Goal: Communication & Community: Ask a question

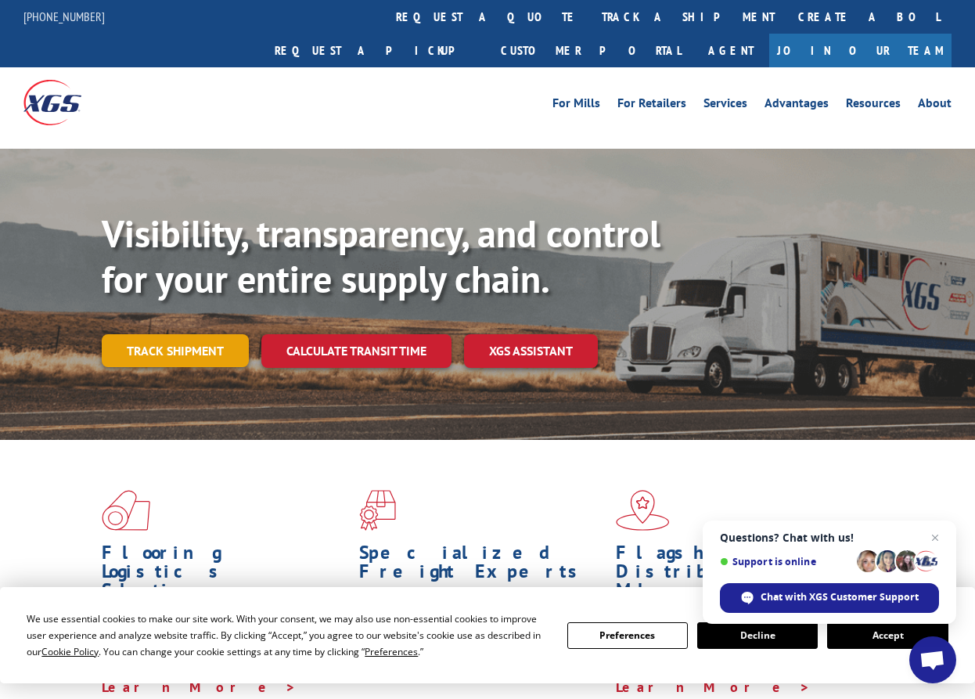
click at [186, 334] on link "Track shipment" at bounding box center [175, 350] width 147 height 33
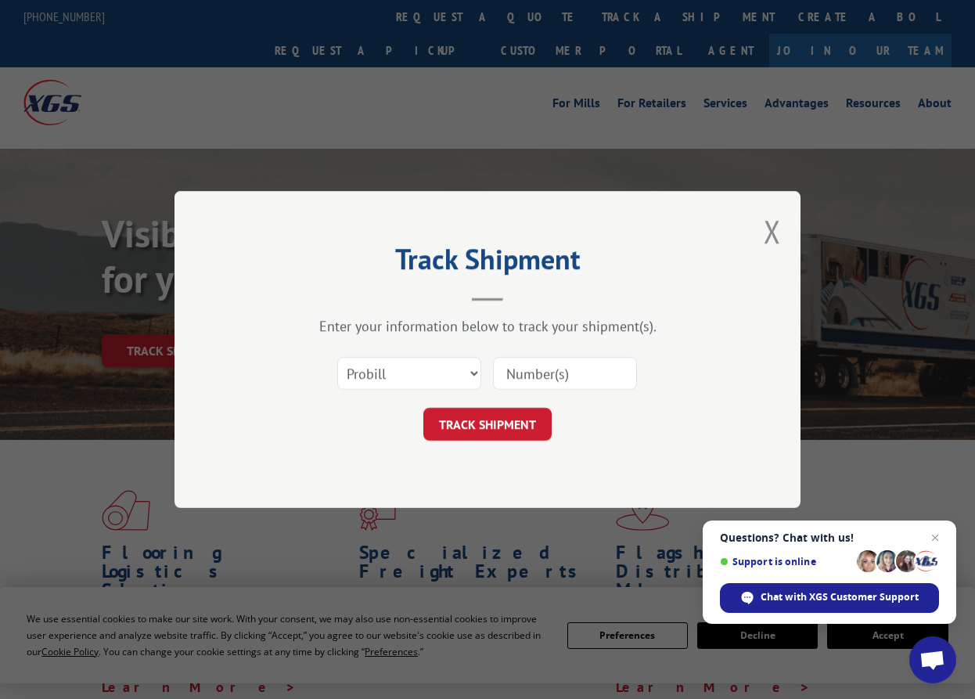
click at [534, 376] on input at bounding box center [565, 373] width 144 height 33
paste input "17001943"
type input "17001943"
click at [515, 425] on button "TRACK SHIPMENT" at bounding box center [487, 424] width 128 height 33
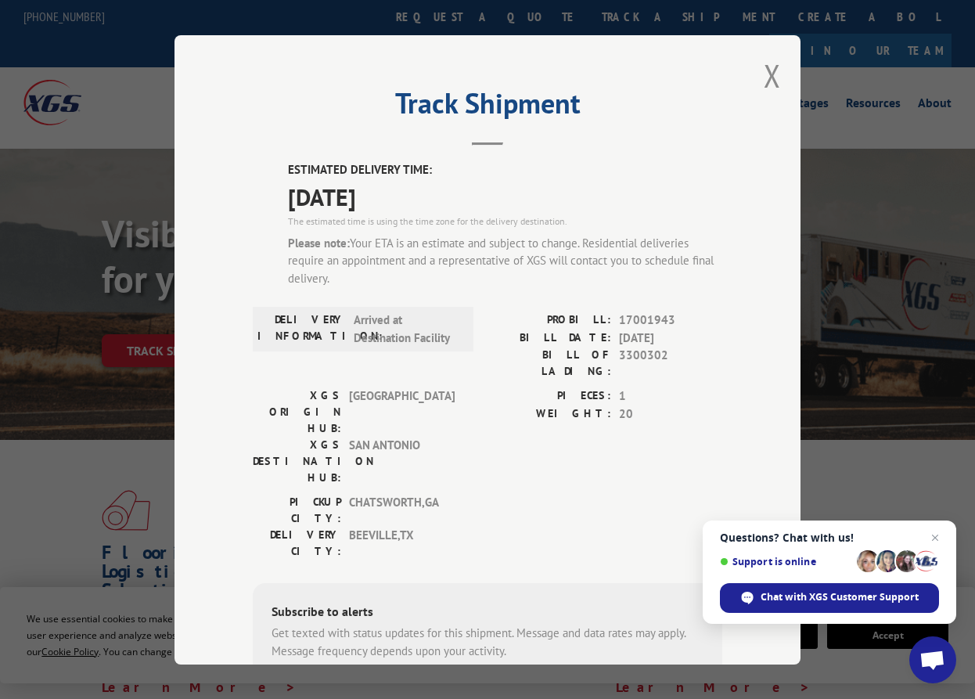
scroll to position [137, 0]
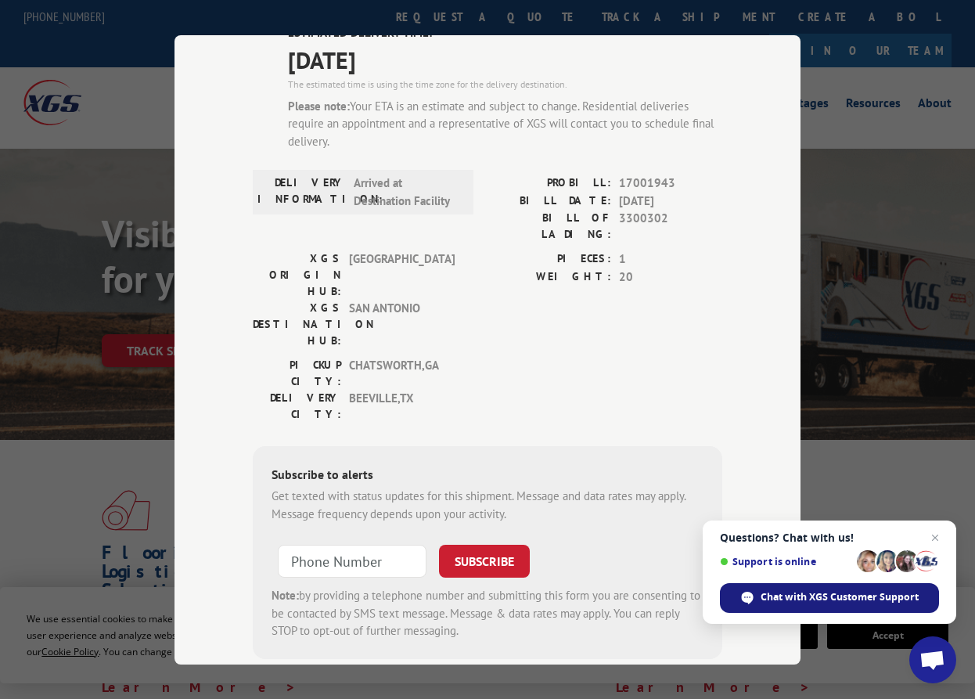
click at [834, 591] on span "Chat with XGS Customer Support" at bounding box center [839, 597] width 158 height 14
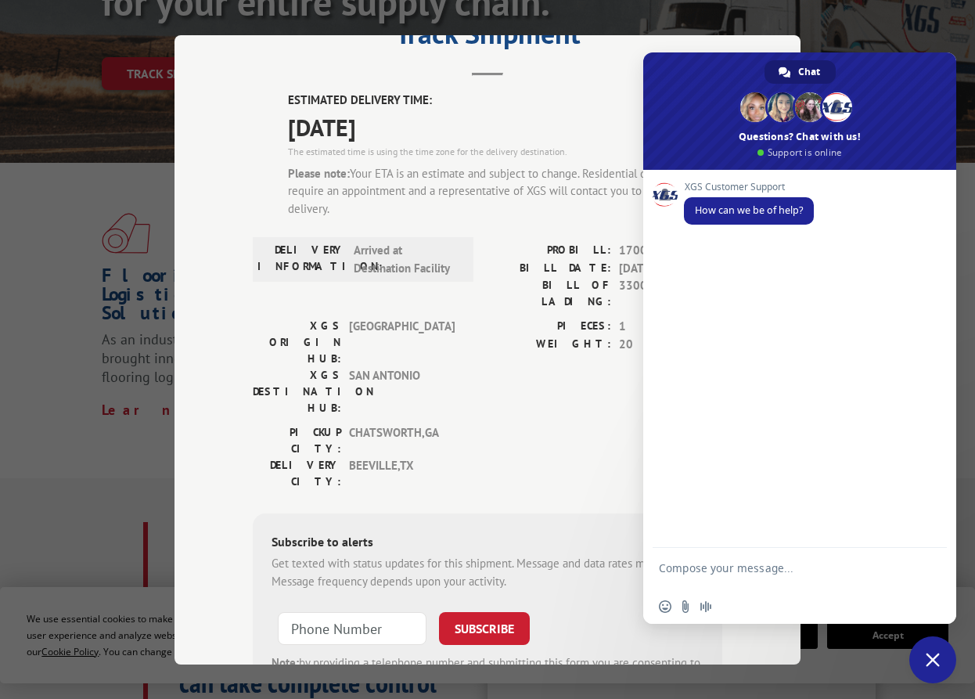
scroll to position [0, 0]
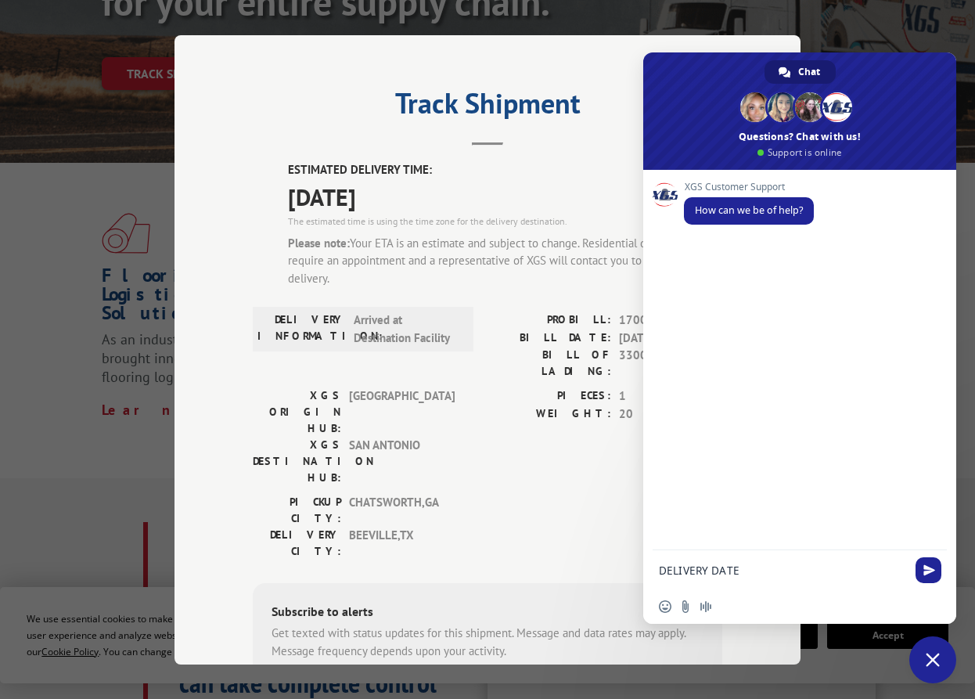
type textarea "DELIVERY DATE"
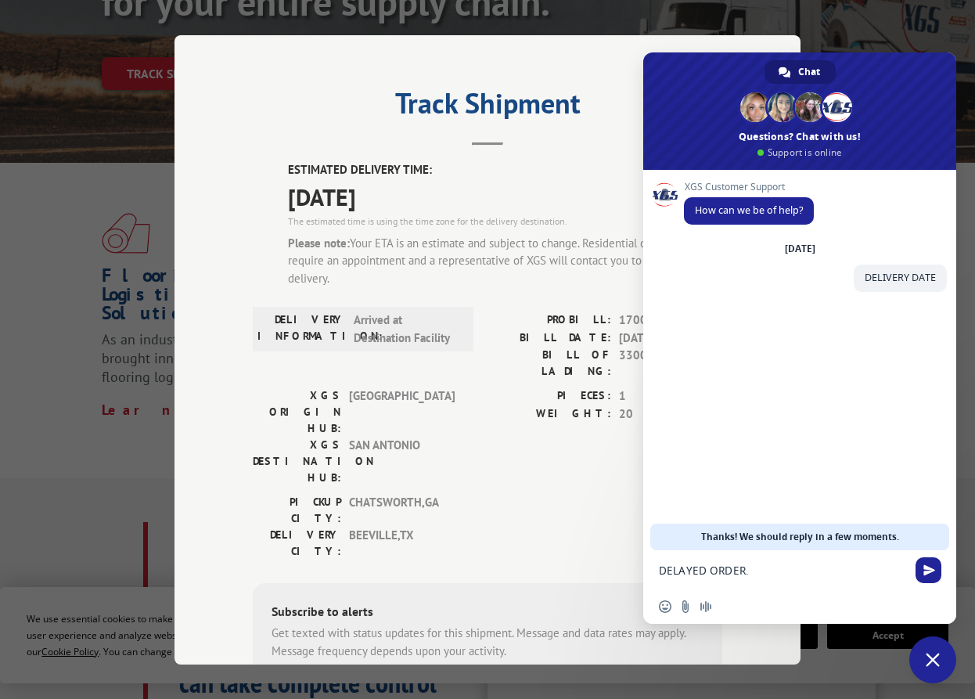
type textarea "DELAYED ORDER."
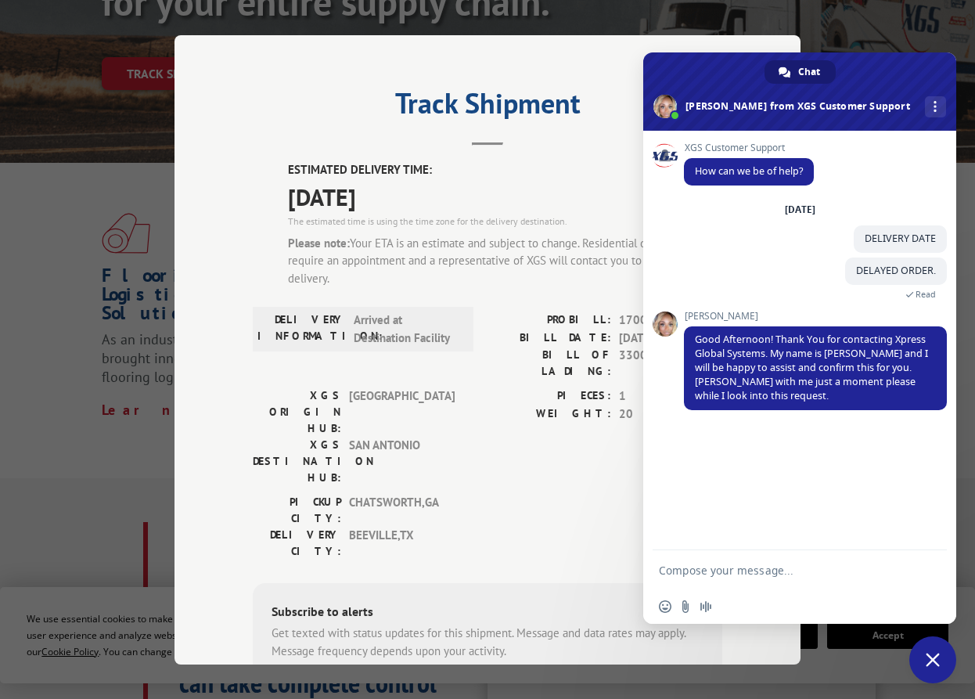
click at [690, 571] on textarea "Compose your message..." at bounding box center [782, 570] width 247 height 14
type textarea "Thank you."
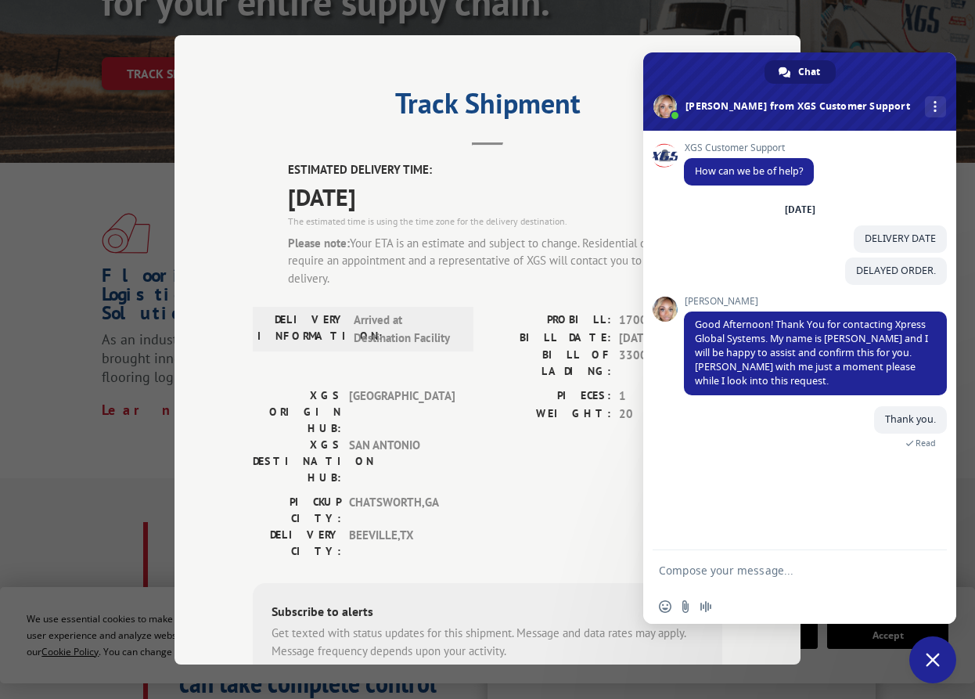
scroll to position [137, 0]
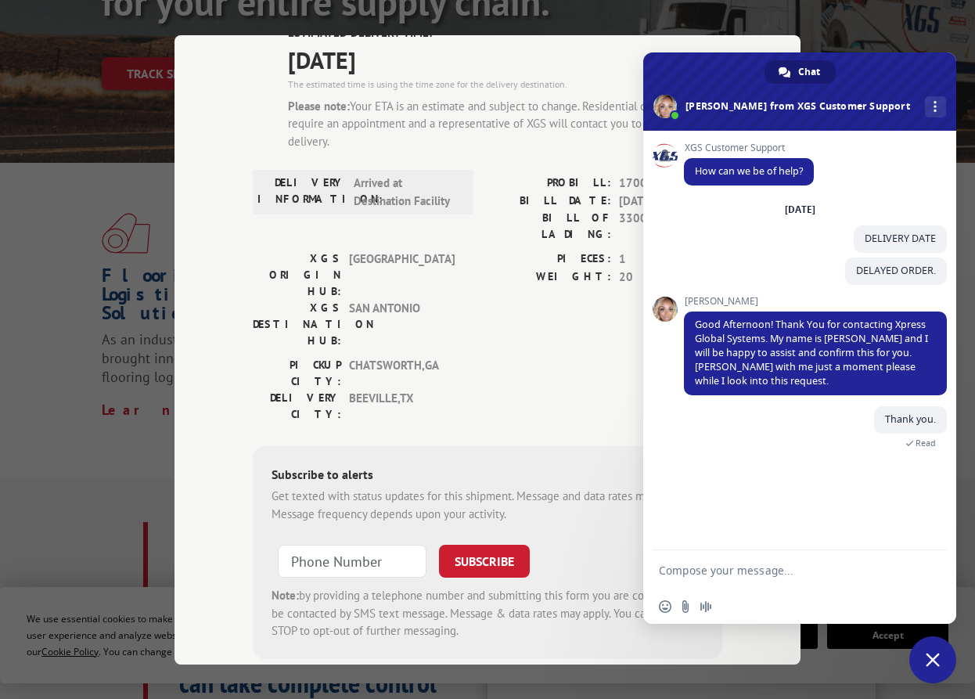
click at [717, 570] on textarea "Compose your message..." at bounding box center [782, 570] width 247 height 14
type textarea "When will it be delibvered?"
type textarea "6"
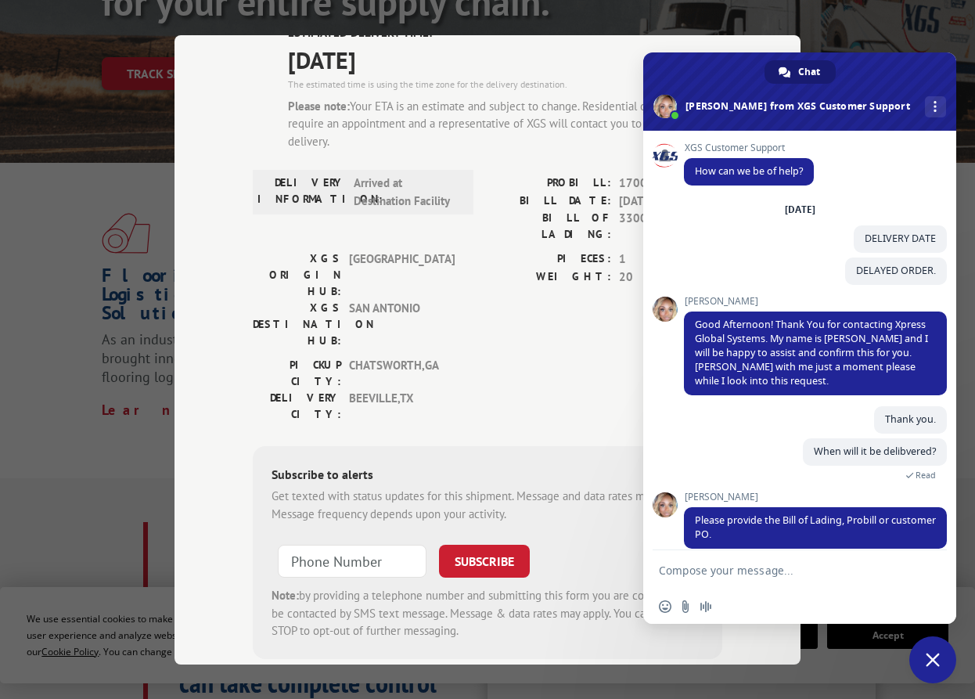
scroll to position [16, 0]
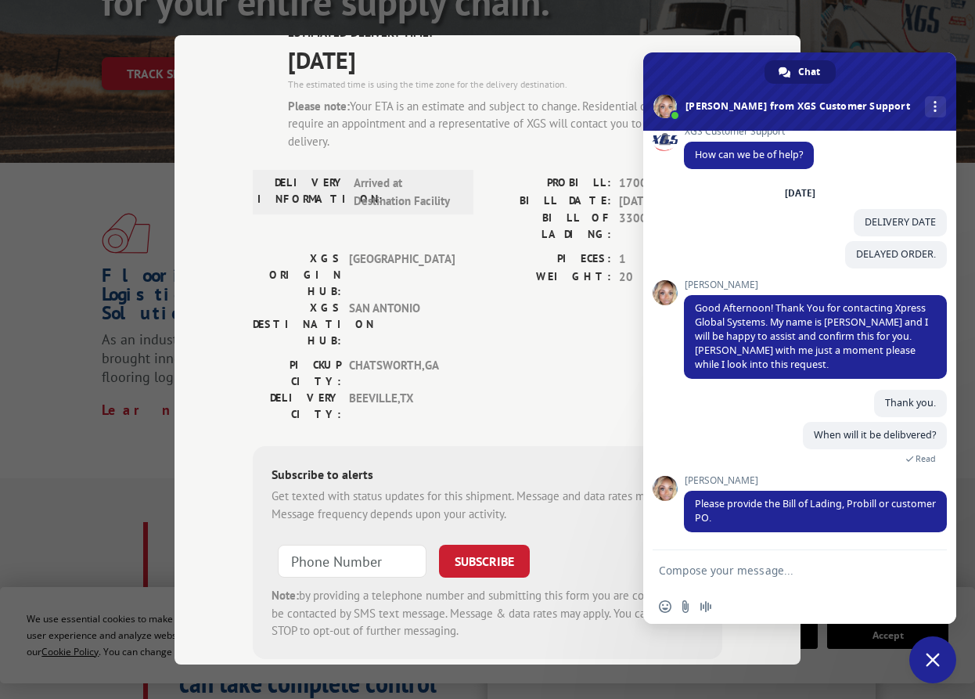
click at [725, 580] on form at bounding box center [782, 571] width 247 height 42
click at [692, 569] on textarea "Compose your message..." at bounding box center [782, 570] width 247 height 14
paste textarea "17001943"
type textarea "17001943"
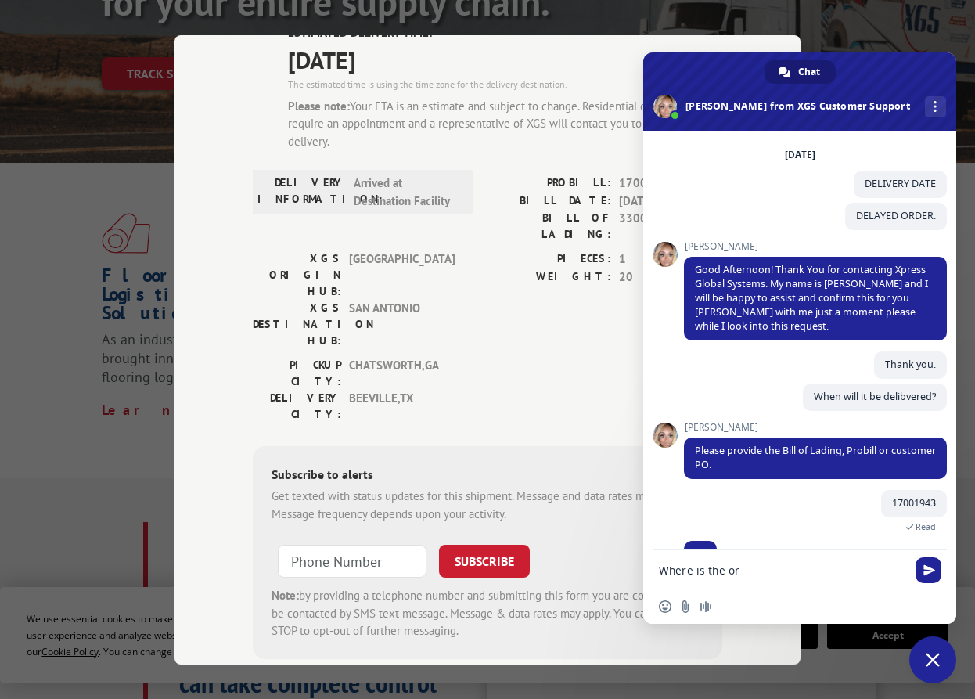
scroll to position [73, 0]
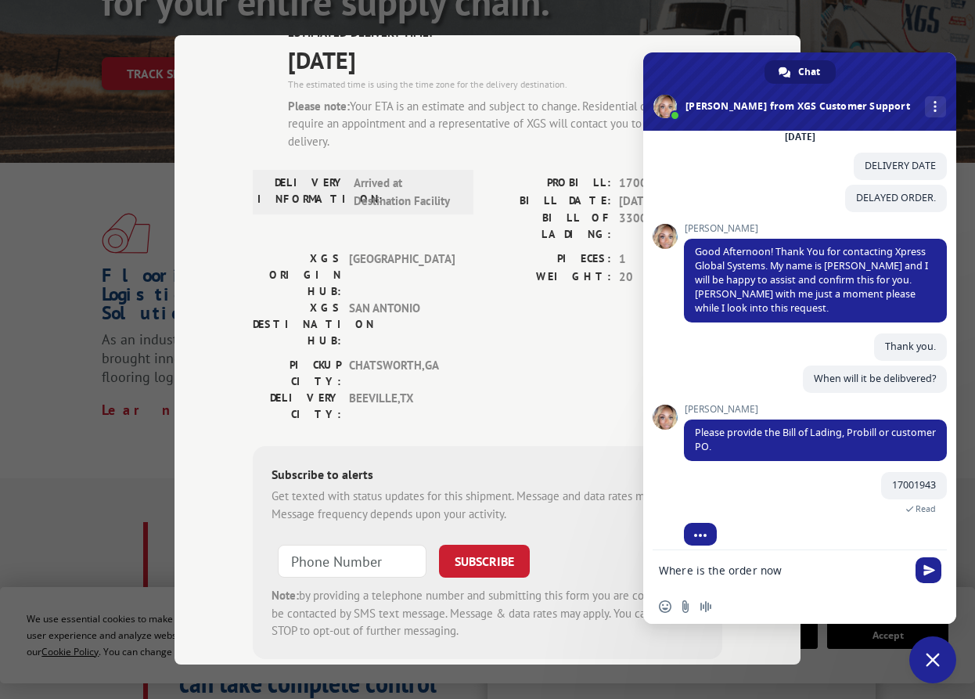
type textarea "Where is the order now?"
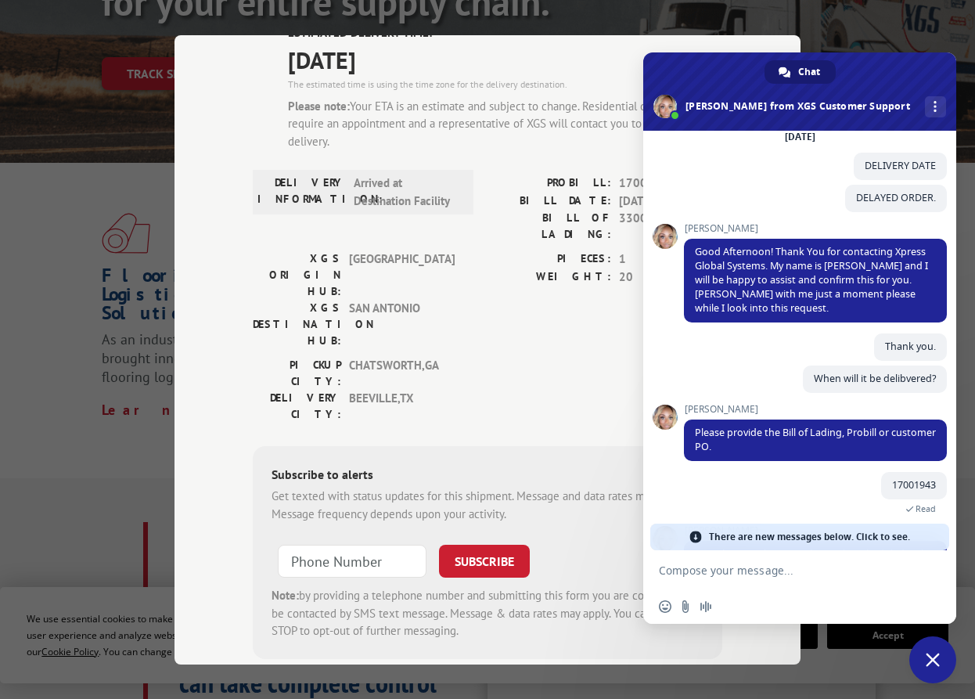
click at [839, 538] on span "There are new messages below. Click to see." at bounding box center [809, 536] width 201 height 27
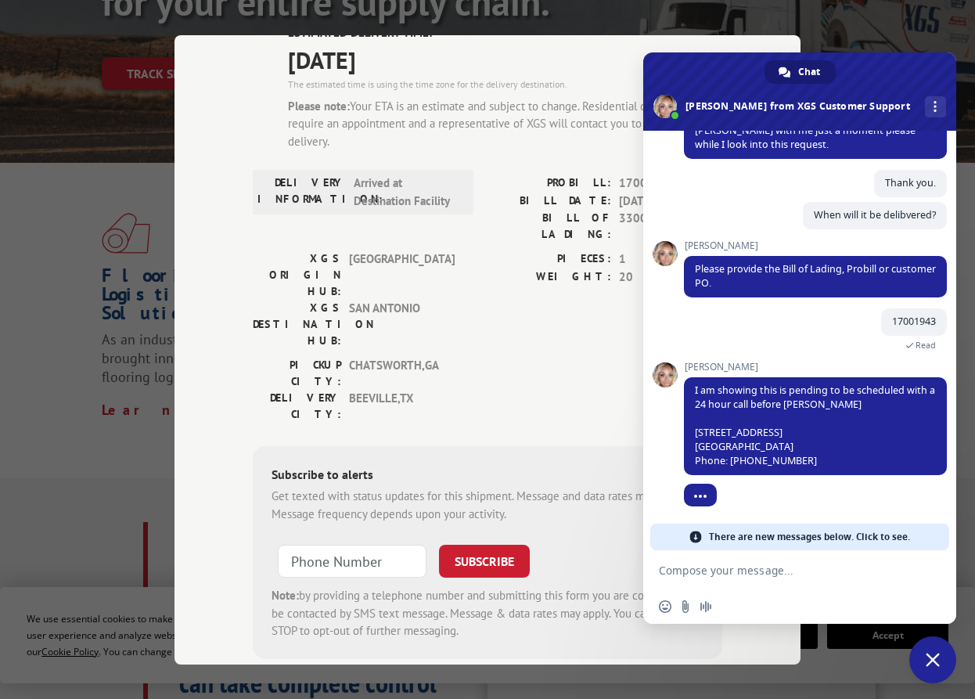
click at [874, 536] on span "There are new messages below. Click to see." at bounding box center [809, 536] width 201 height 27
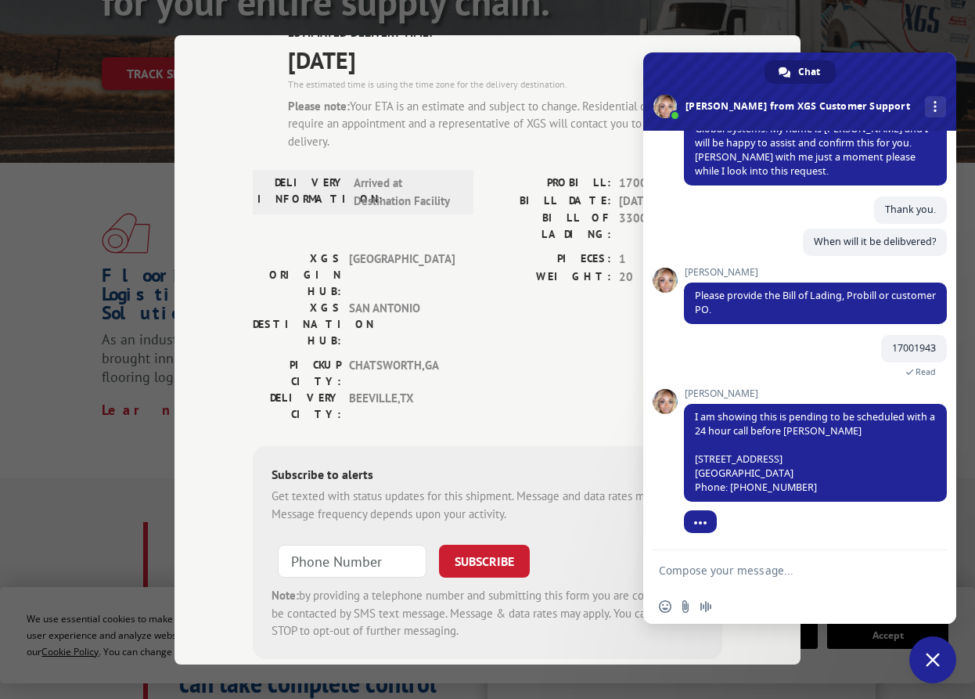
scroll to position [210, 0]
click at [747, 573] on textarea "Compose your message..." at bounding box center [782, 570] width 247 height 14
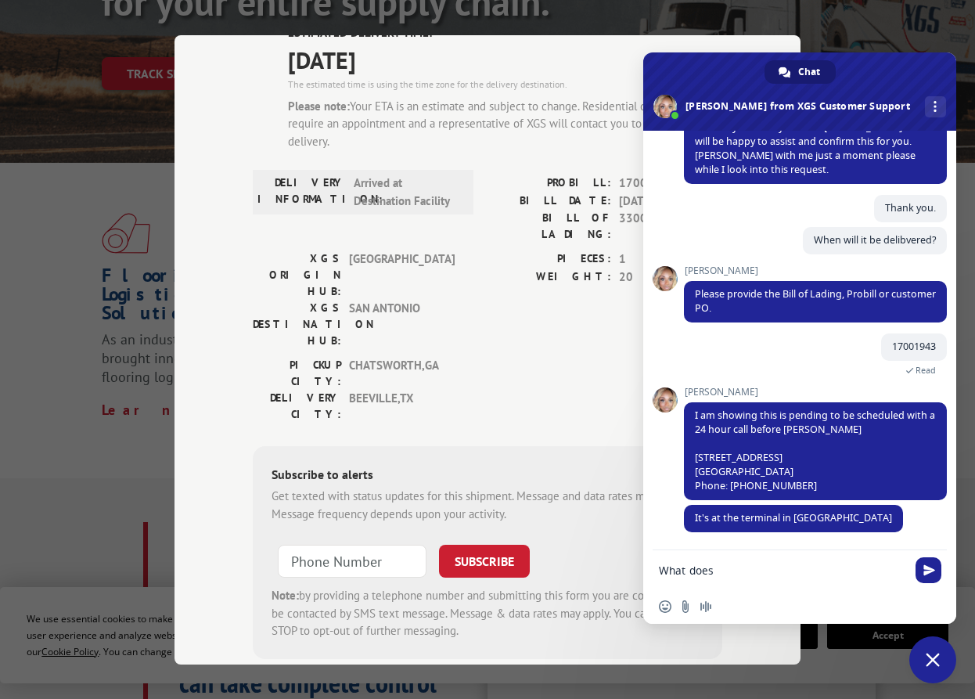
scroll to position [242, 0]
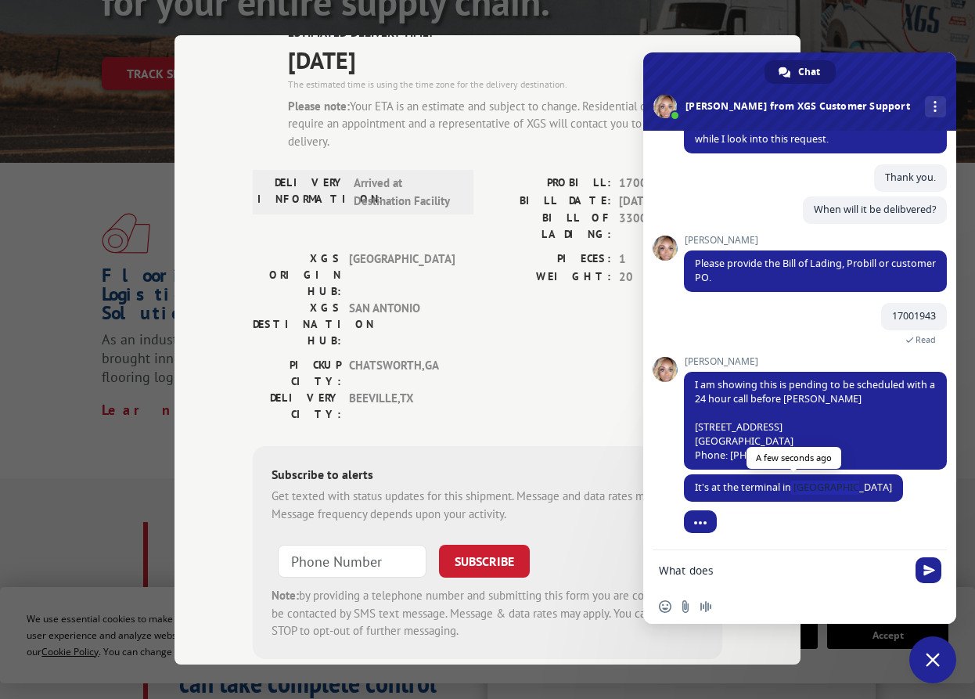
drag, startPoint x: 849, startPoint y: 487, endPoint x: 790, endPoint y: 489, distance: 58.7
click at [790, 489] on span "It's at the terminal in [GEOGRAPHIC_DATA]" at bounding box center [793, 486] width 197 height 13
copy span "San Antonio"
click at [710, 584] on form "What does" at bounding box center [782, 571] width 247 height 42
click at [703, 571] on textarea "What does" at bounding box center [782, 570] width 247 height 14
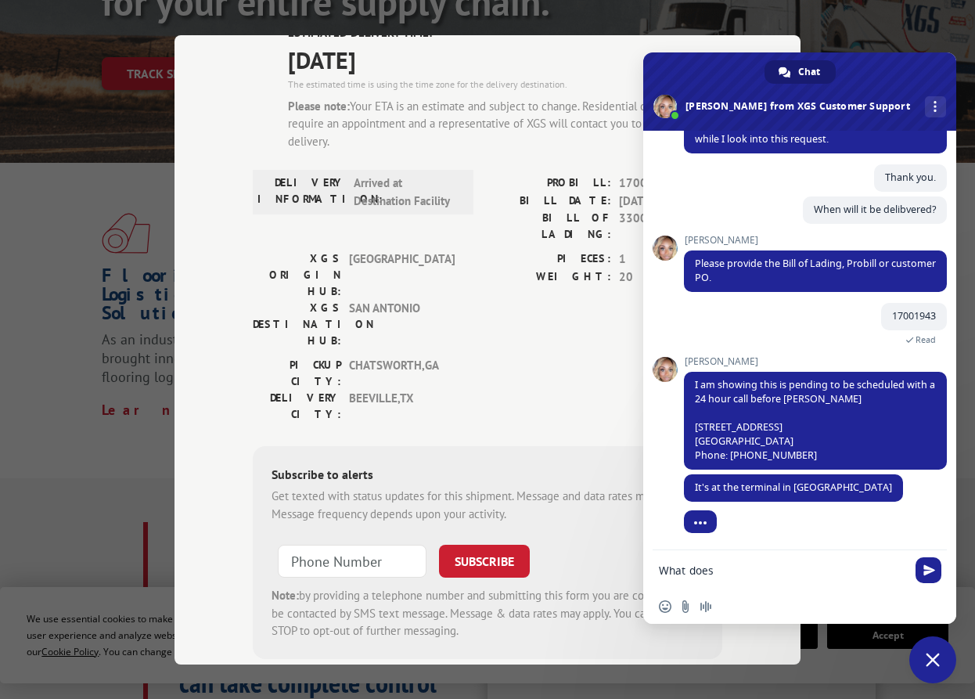
paste textarea "San Antonio"
click at [742, 570] on textarea "What do San Antonioes" at bounding box center [782, 570] width 247 height 14
paste textarea "San Antonio"
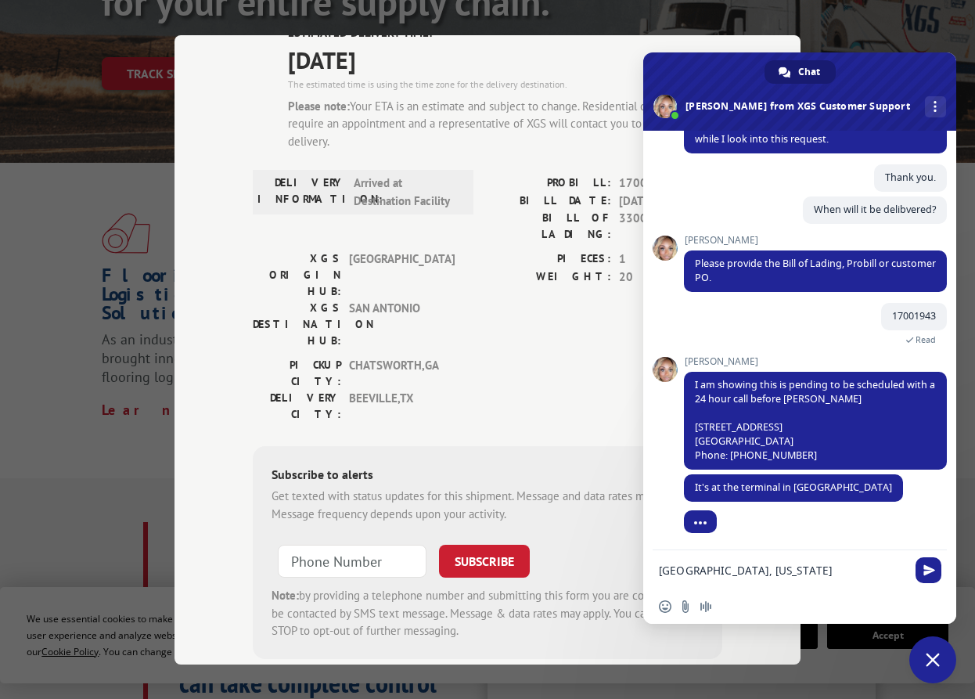
type textarea "[GEOGRAPHIC_DATA], [US_STATE]?"
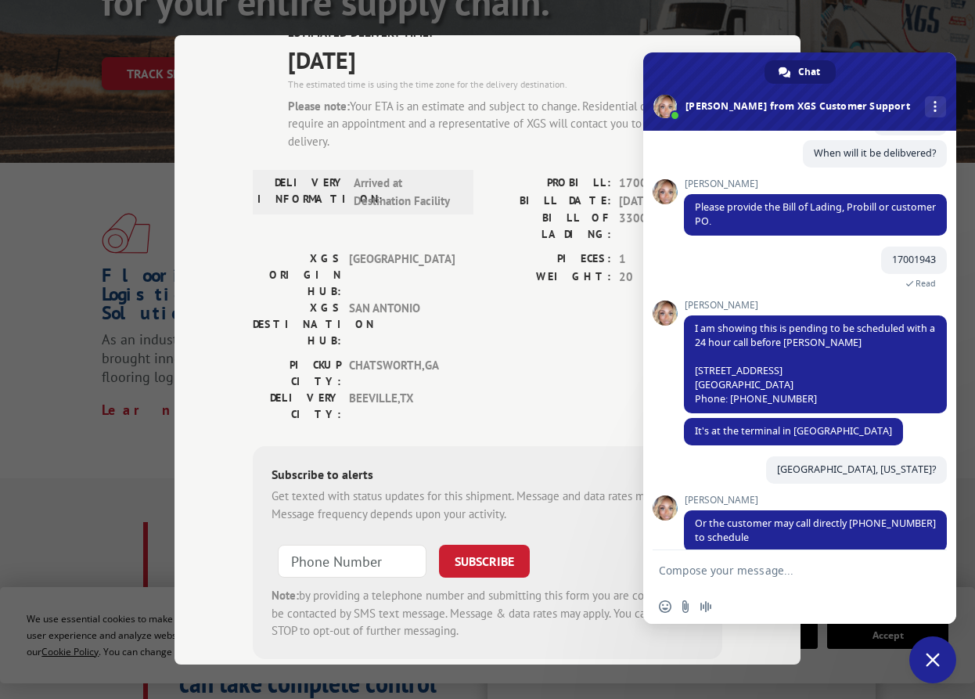
scroll to position [318, 0]
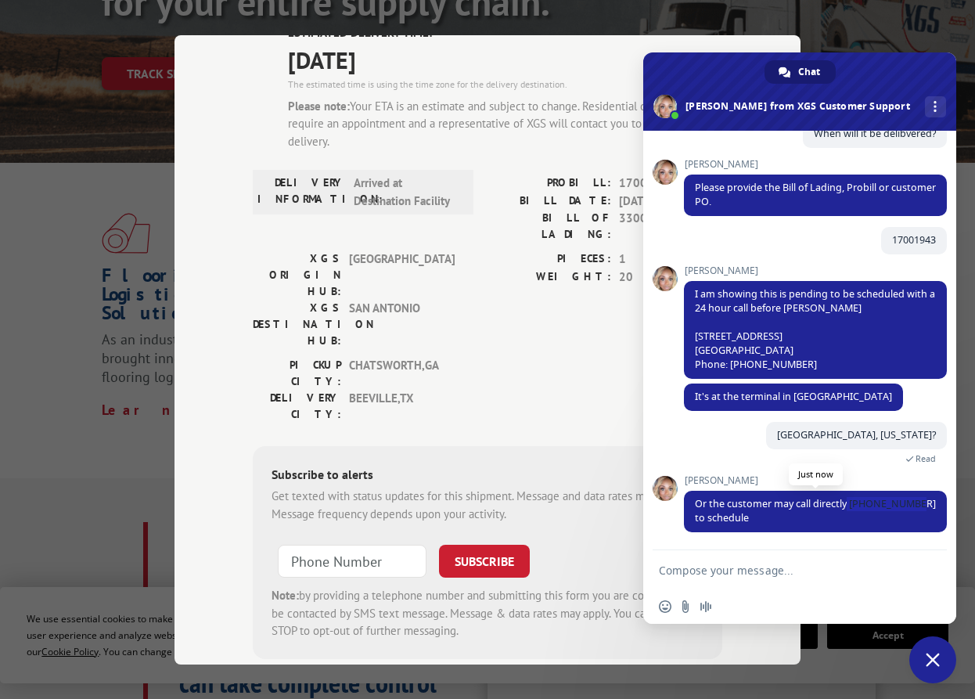
drag, startPoint x: 914, startPoint y: 500, endPoint x: 846, endPoint y: 503, distance: 68.1
click at [846, 503] on span "Or the customer may call directly [PHONE_NUMBER] to schedule" at bounding box center [815, 511] width 263 height 41
click at [803, 568] on textarea "Compose your message..." at bounding box center [782, 570] width 247 height 14
type textarea "Can I schedule to you a delivery?"
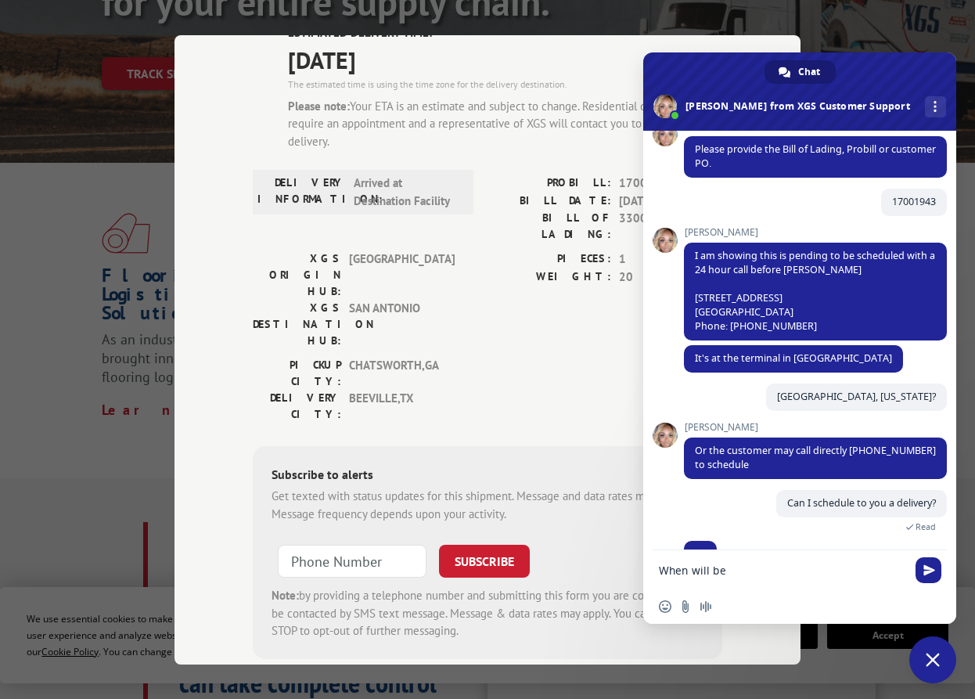
scroll to position [374, 0]
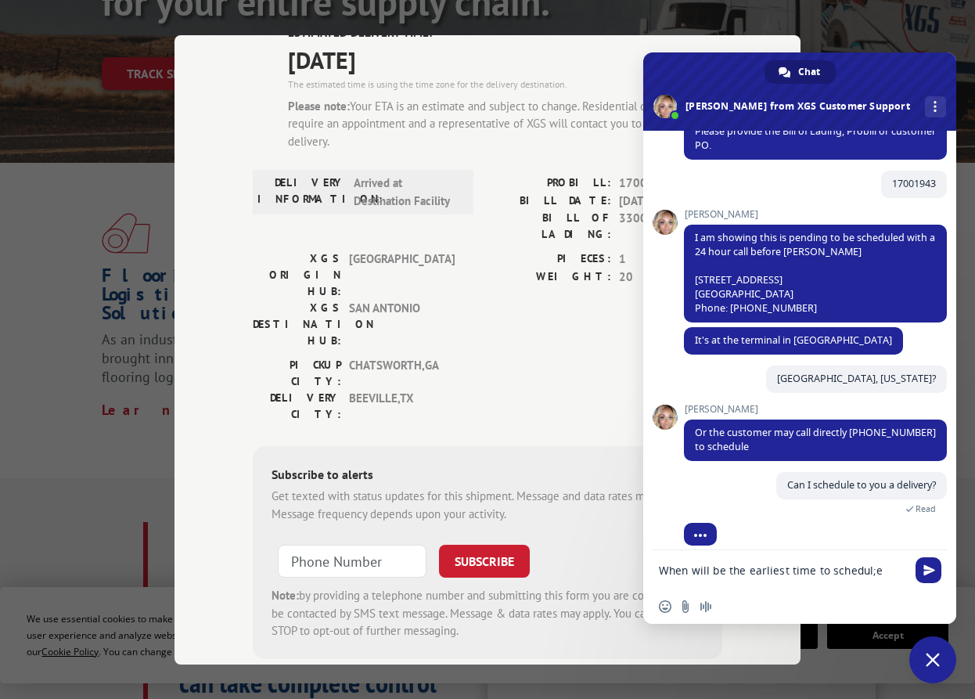
type textarea "When will be the earliest time to schedul;e?"
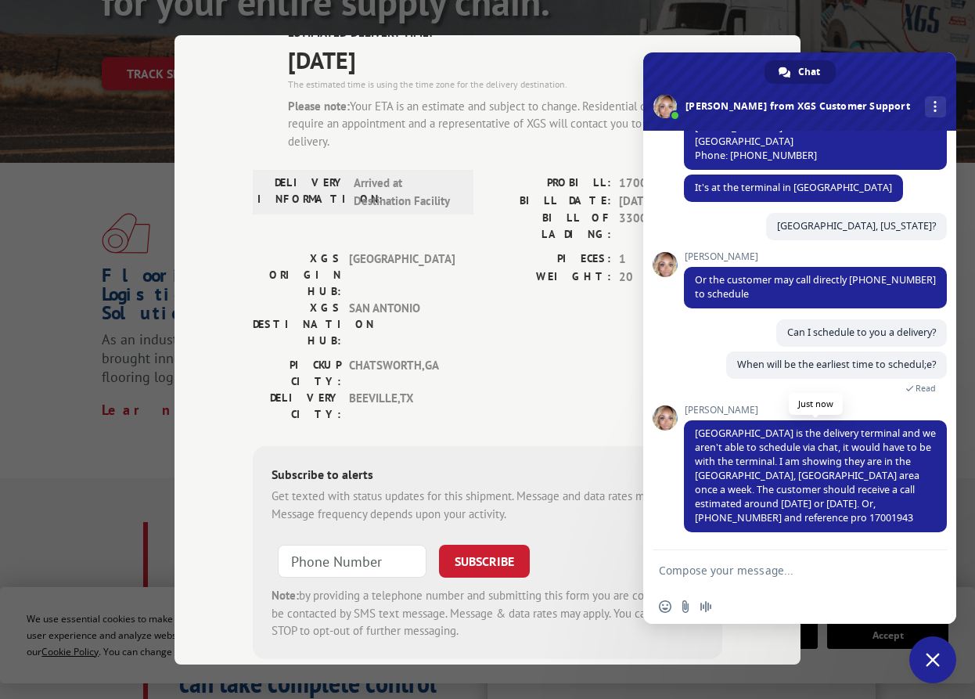
scroll to position [526, 0]
click at [688, 574] on textarea "Compose your message..." at bounding box center [782, 570] width 247 height 14
type textarea "[GEOGRAPHIC_DATA] [US_STATE]?"
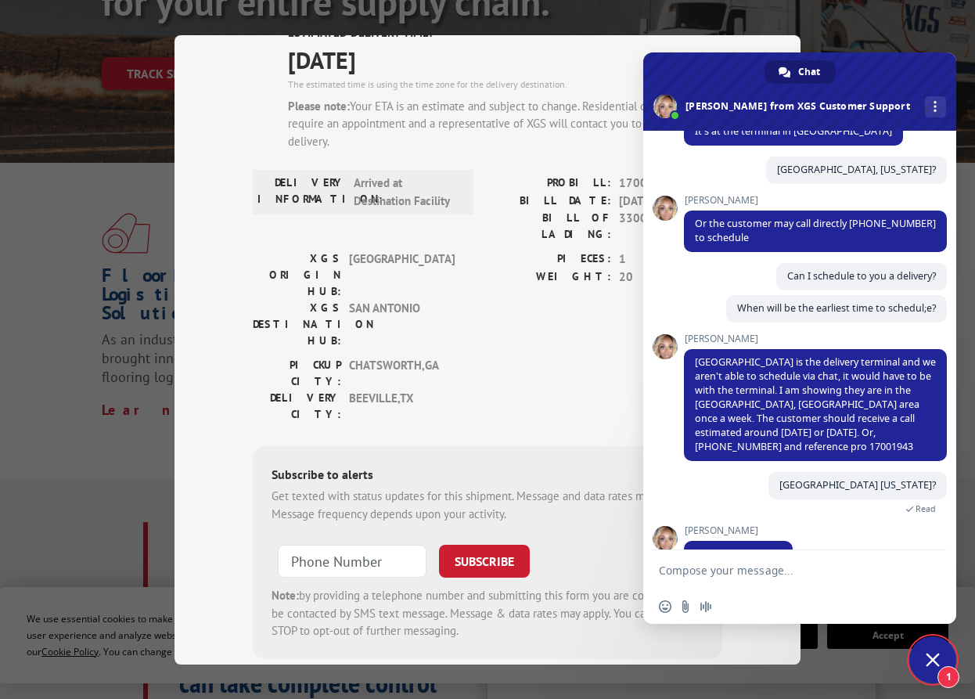
scroll to position [619, 0]
